Goal: Task Accomplishment & Management: Manage account settings

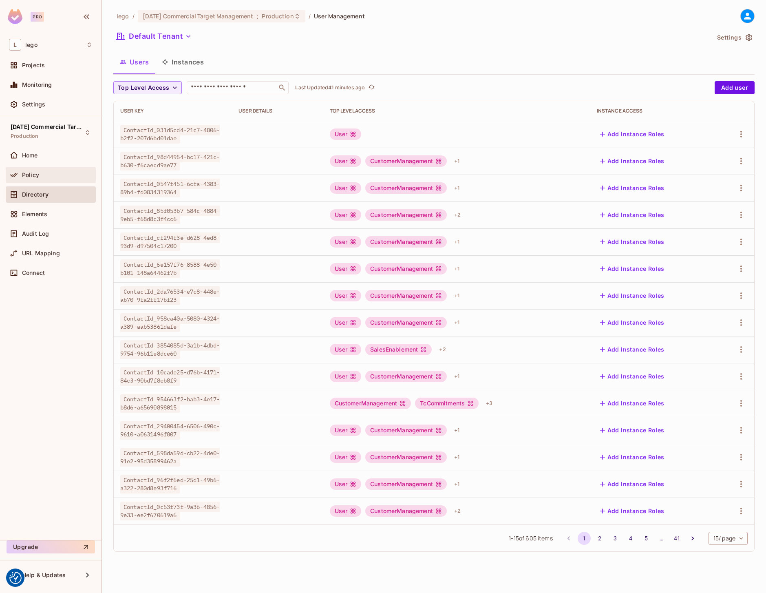
click at [33, 176] on span "Policy" at bounding box center [30, 175] width 17 height 7
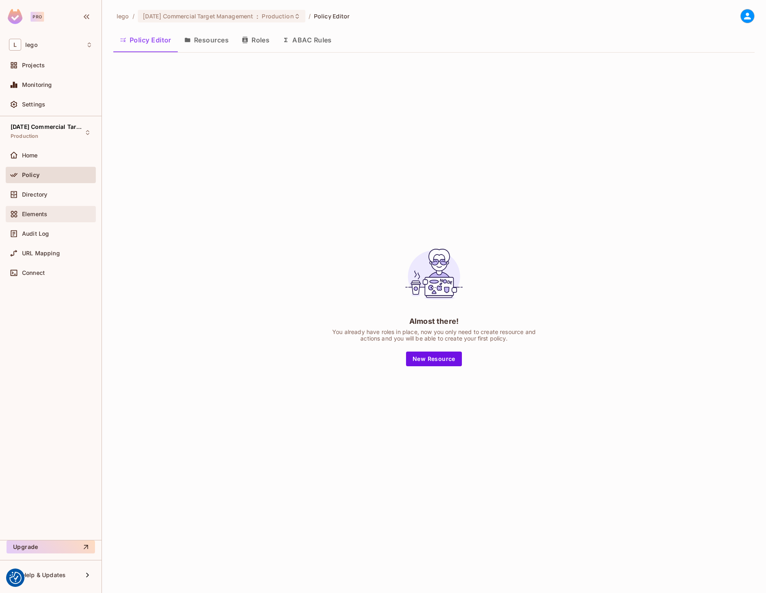
click at [42, 206] on div "Elements" at bounding box center [51, 214] width 90 height 16
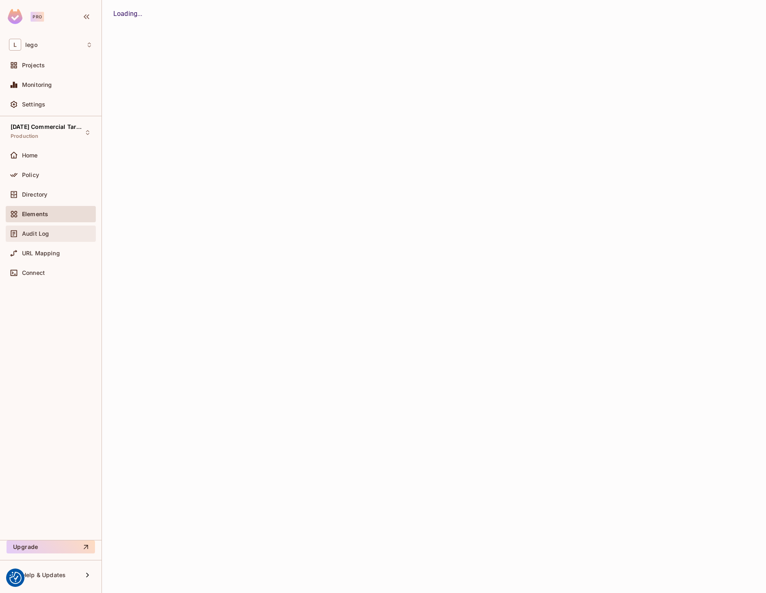
click at [43, 234] on span "Audit Log" at bounding box center [35, 233] width 27 height 7
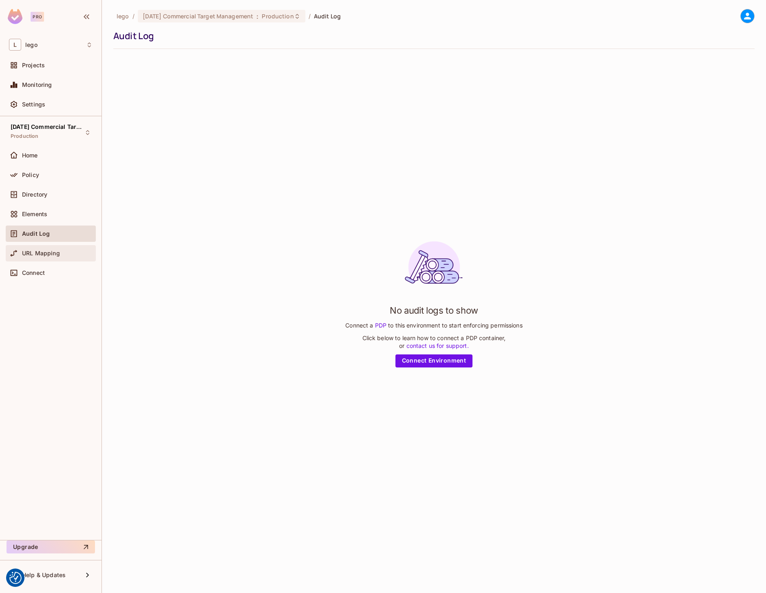
click at [44, 252] on span "URL Mapping" at bounding box center [41, 253] width 38 height 7
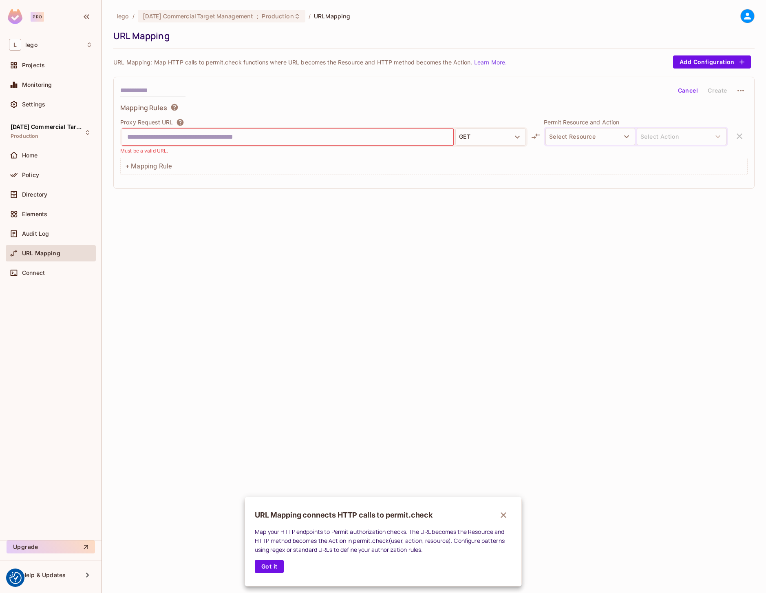
click at [43, 203] on div at bounding box center [383, 296] width 766 height 593
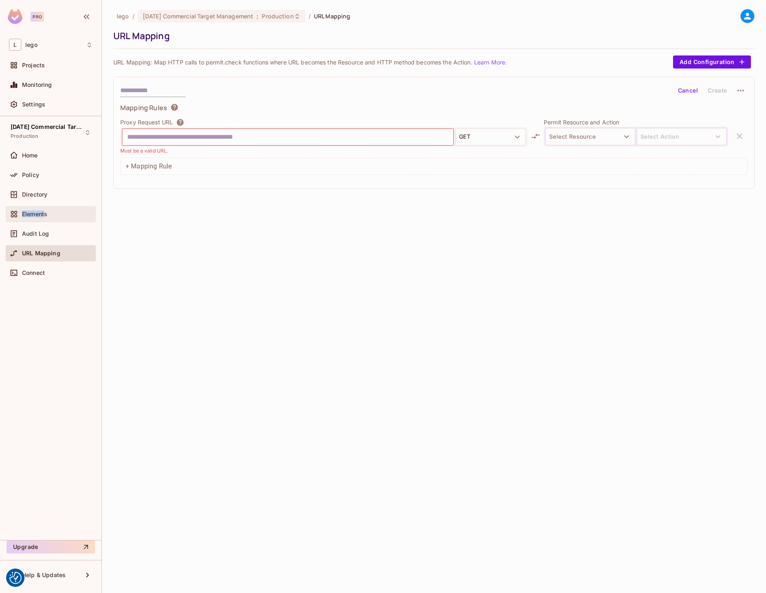
click at [45, 211] on span "Elements" at bounding box center [34, 214] width 25 height 7
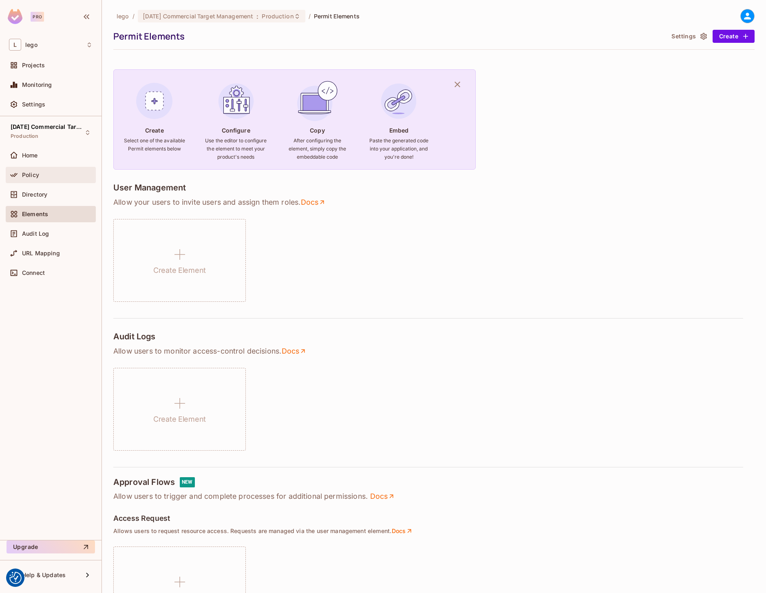
click at [46, 172] on div "Policy" at bounding box center [57, 175] width 71 height 7
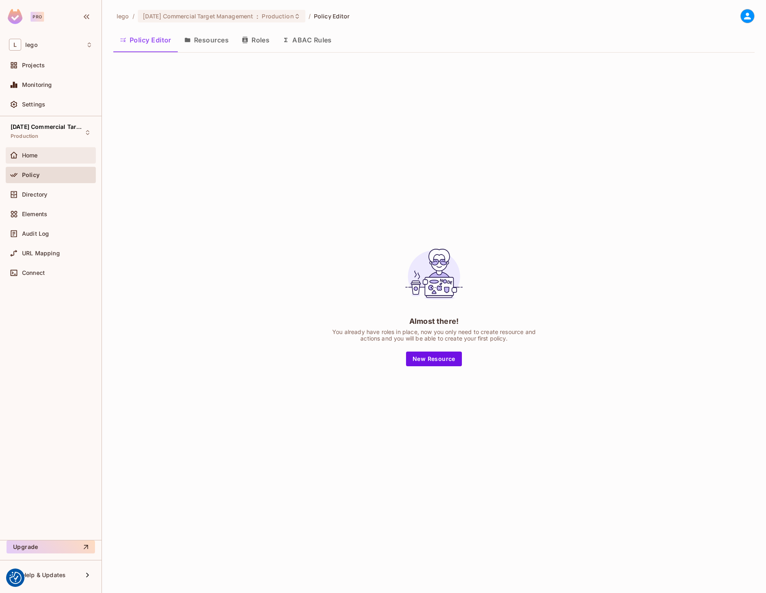
click at [46, 154] on div "Home" at bounding box center [57, 155] width 71 height 7
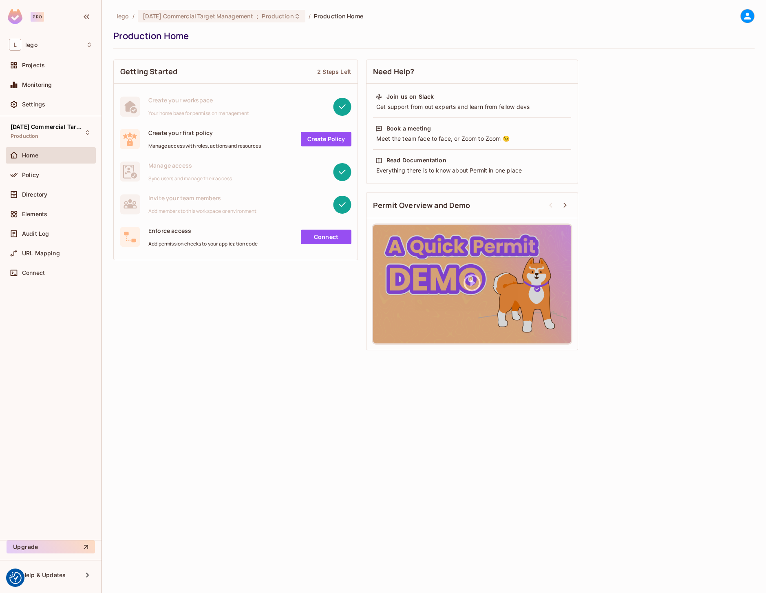
click at [223, 98] on span "Create your workspace" at bounding box center [198, 100] width 101 height 8
click at [30, 269] on span "Connect" at bounding box center [33, 272] width 23 height 7
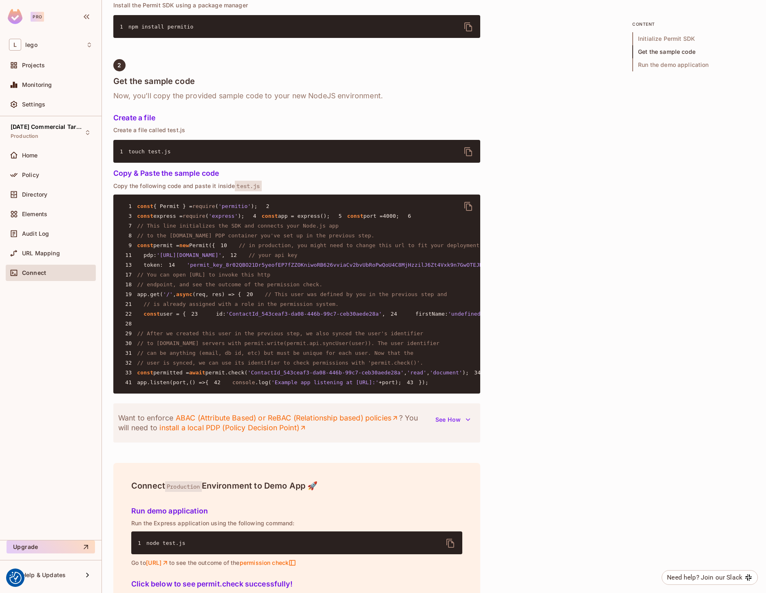
scroll to position [464, 0]
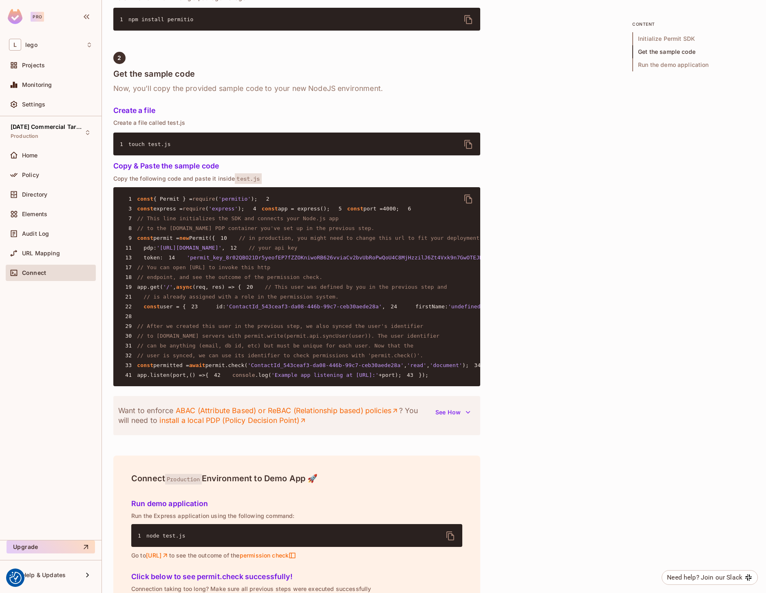
click at [380, 378] on pre "1 const { Permit } = require ( 'permitio' ); 2 3 const express = require ( 'exp…" at bounding box center [296, 286] width 367 height 199
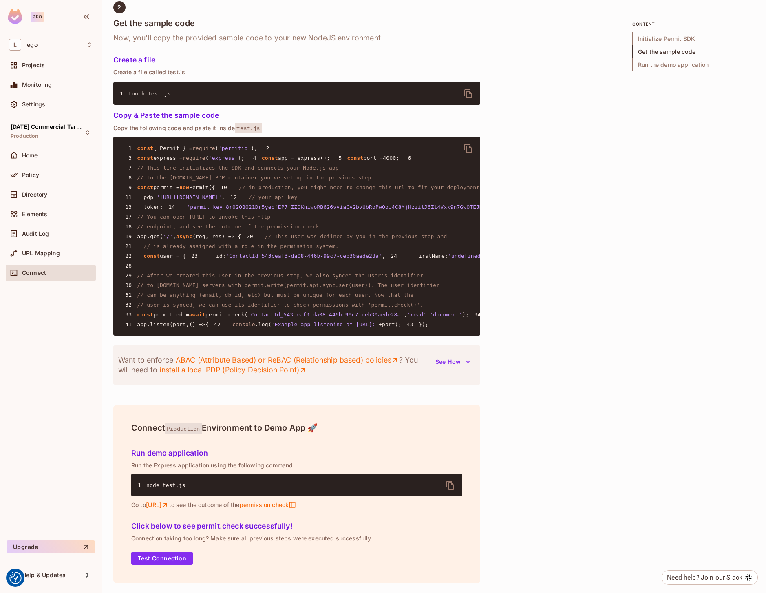
scroll to position [536, 0]
click at [81, 129] on span "[DATE] Commercial Target Management" at bounding box center [47, 127] width 73 height 7
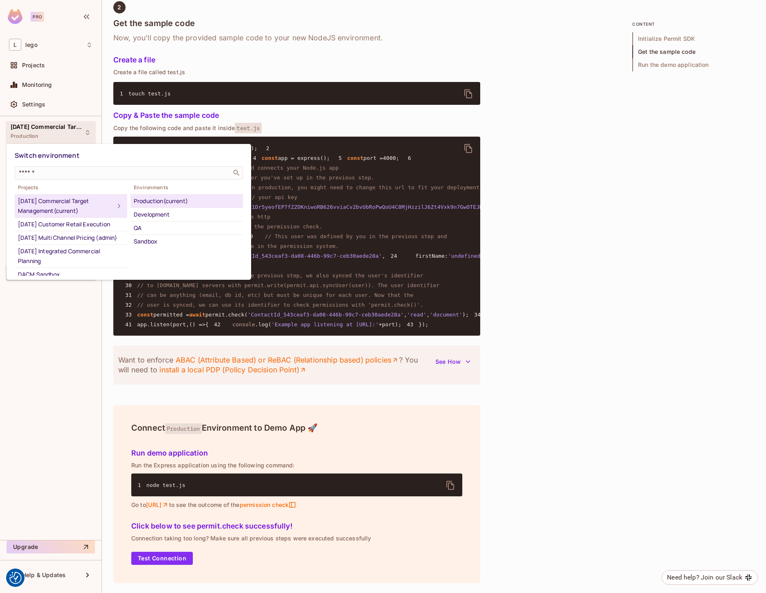
click at [72, 130] on div at bounding box center [383, 296] width 766 height 593
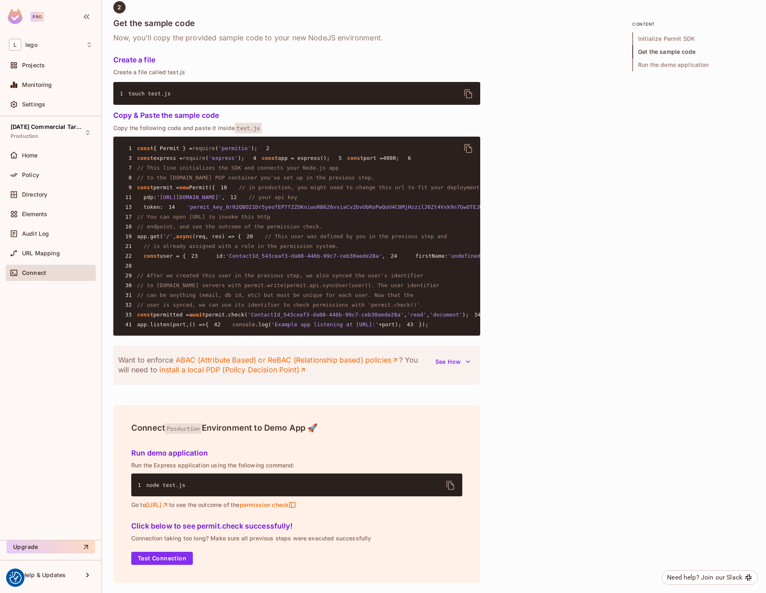
click at [55, 165] on div "Home" at bounding box center [51, 157] width 90 height 20
click at [51, 156] on div "Home" at bounding box center [57, 155] width 71 height 7
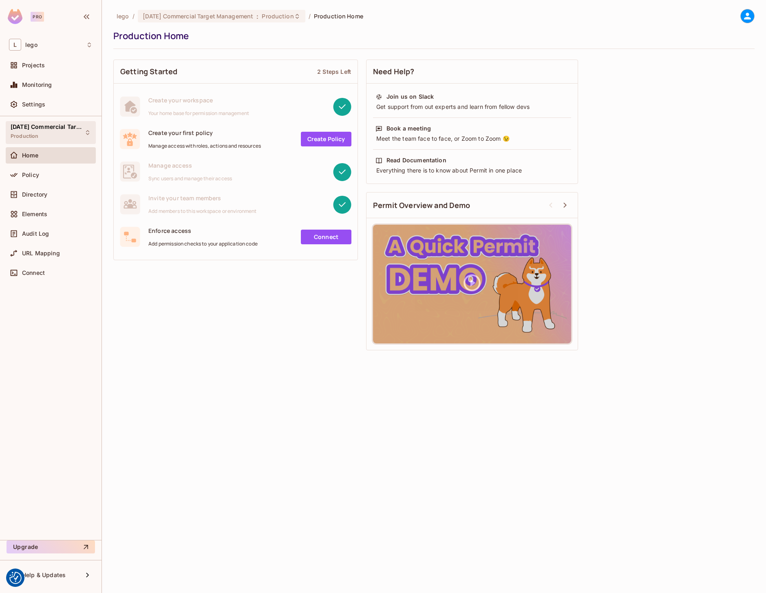
click at [75, 132] on div "[DATE] Commercial Target Management Production" at bounding box center [46, 133] width 71 height 18
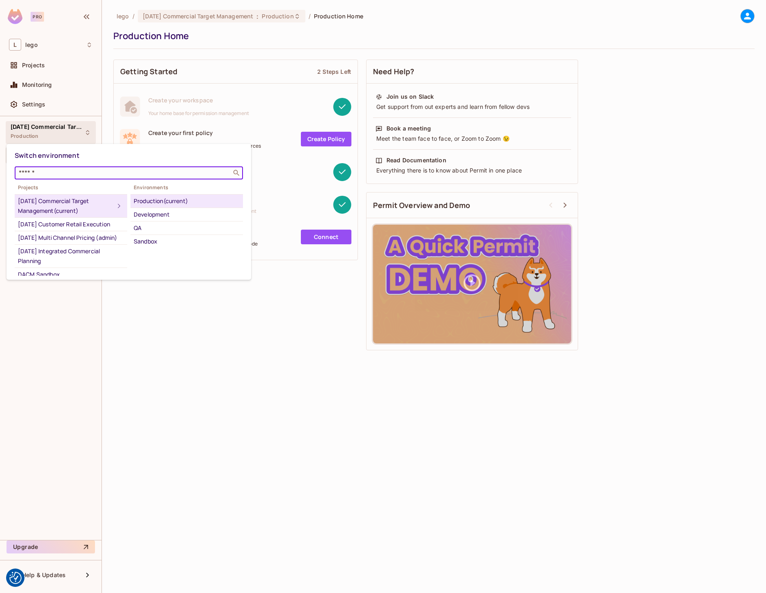
click at [66, 173] on input "text" at bounding box center [123, 173] width 212 height 8
type input "*****"
click at [54, 236] on div "[DATE] CustomerManagement" at bounding box center [71, 238] width 106 height 10
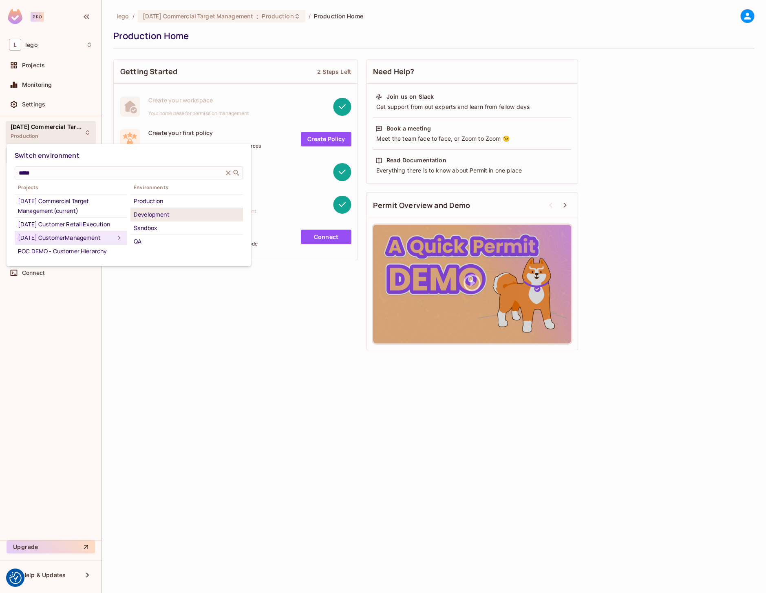
click at [163, 215] on div "Development" at bounding box center [187, 215] width 106 height 10
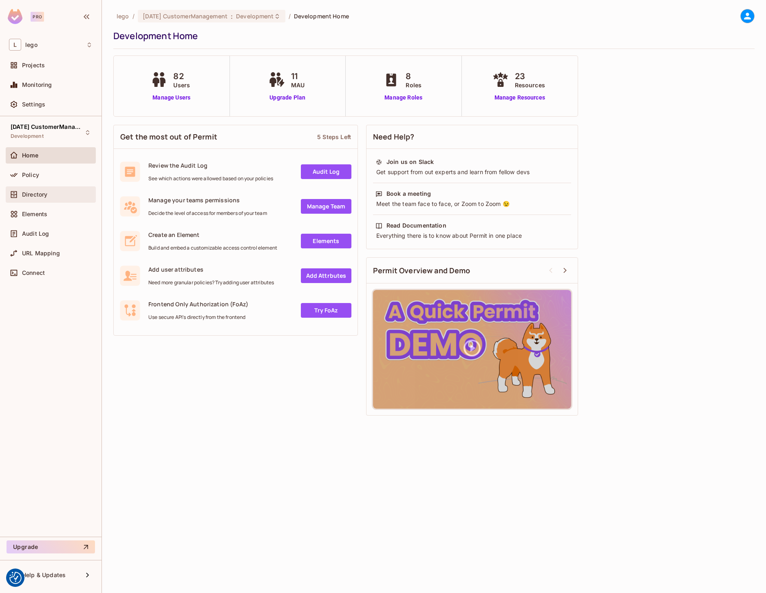
click at [47, 198] on div "Directory" at bounding box center [51, 195] width 84 height 10
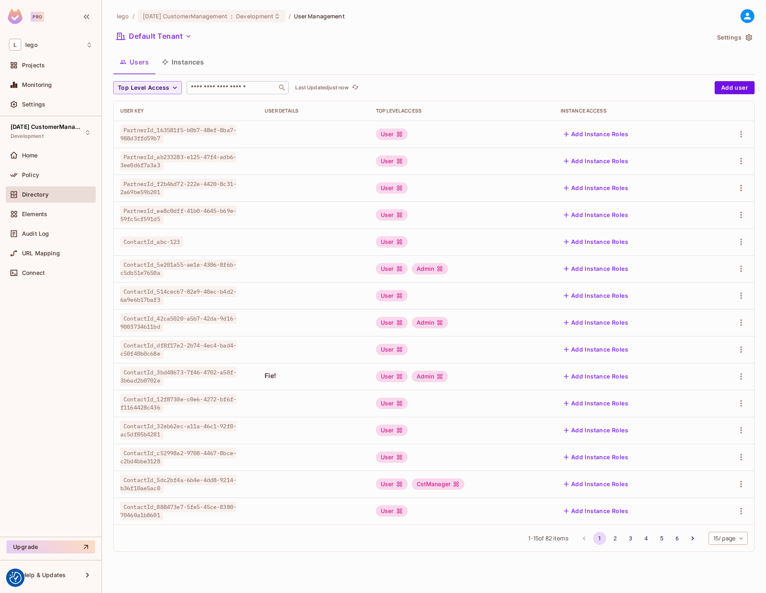
click at [258, 89] on input "text" at bounding box center [232, 88] width 86 height 8
paste input "**********"
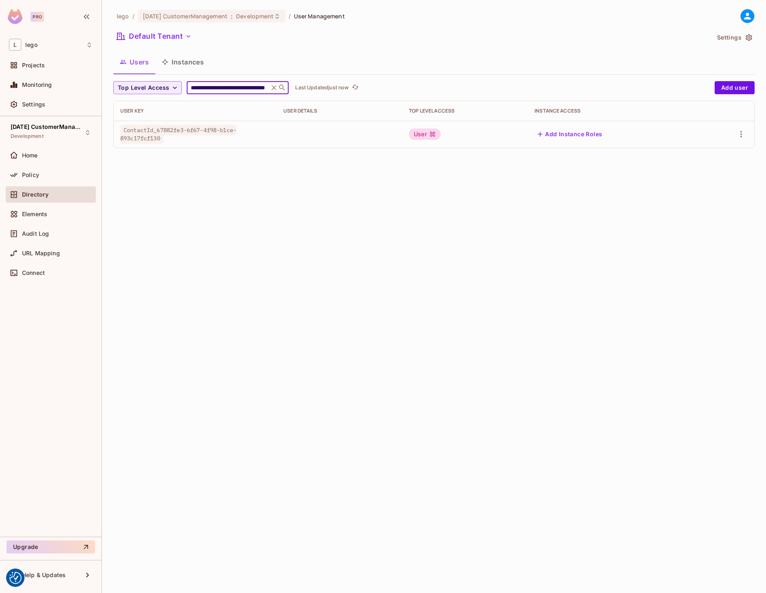
type input "**********"
click at [485, 129] on div "User" at bounding box center [465, 133] width 113 height 11
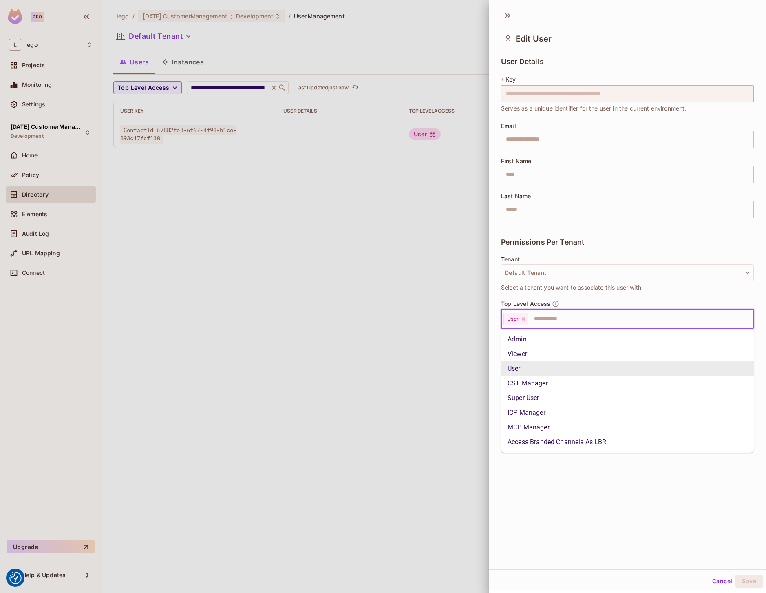
click at [546, 317] on input "text" at bounding box center [633, 319] width 209 height 16
type input "*"
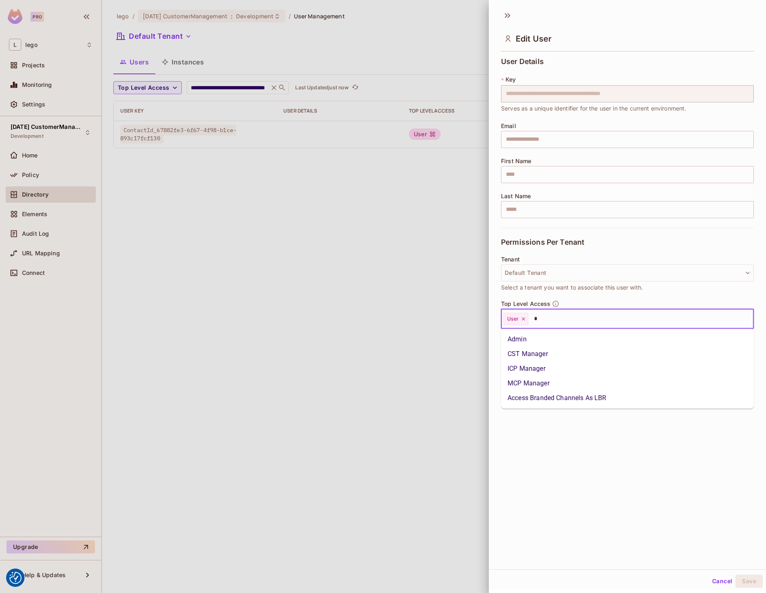
click at [537, 334] on li "Admin" at bounding box center [627, 339] width 253 height 15
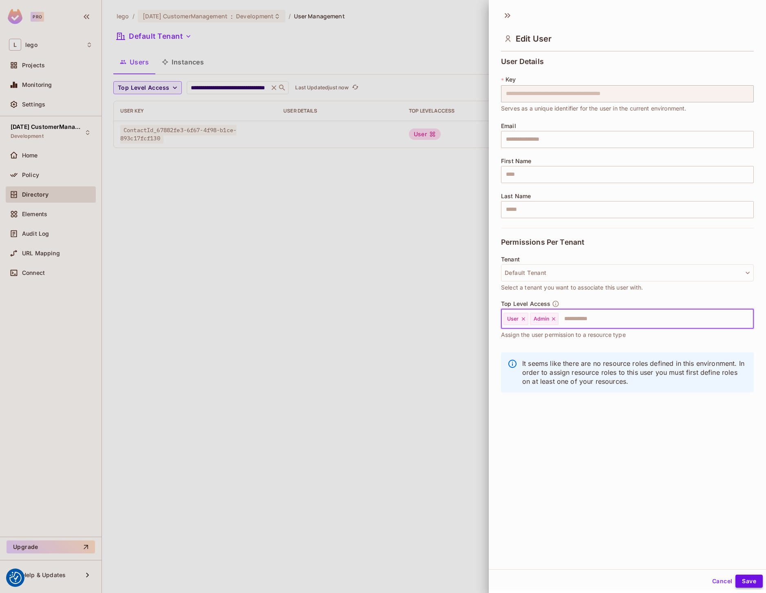
click at [760, 583] on button "Save" at bounding box center [748, 580] width 27 height 13
